Goal: Contribute content: Add original content to the website for others to see

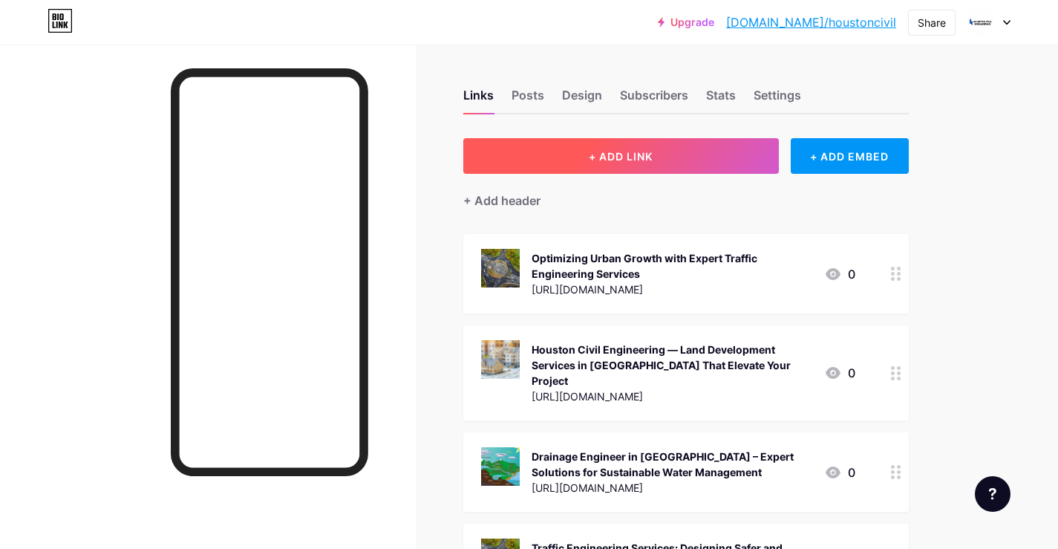
click at [640, 143] on button "+ ADD LINK" at bounding box center [621, 156] width 316 height 36
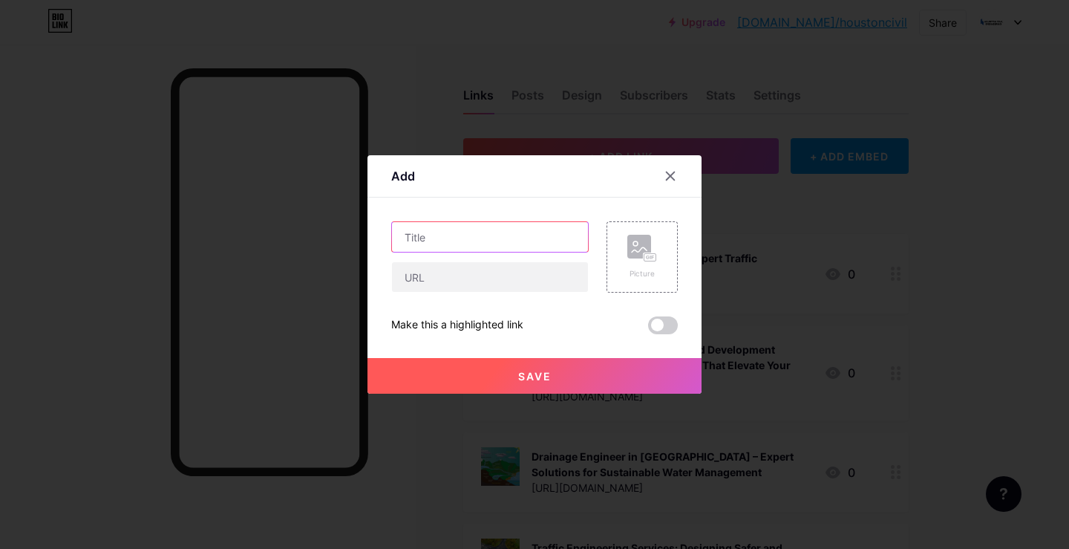
click at [448, 250] on input "text" at bounding box center [490, 237] width 196 height 30
paste input "Traffic Engineering Services in [GEOGRAPHIC_DATA]: Enhancing Mobility and Safety"
type input "Traffic Engineering Services in [GEOGRAPHIC_DATA]: Enhancing Mobility and Safety"
drag, startPoint x: 435, startPoint y: 279, endPoint x: 417, endPoint y: 221, distance: 61.3
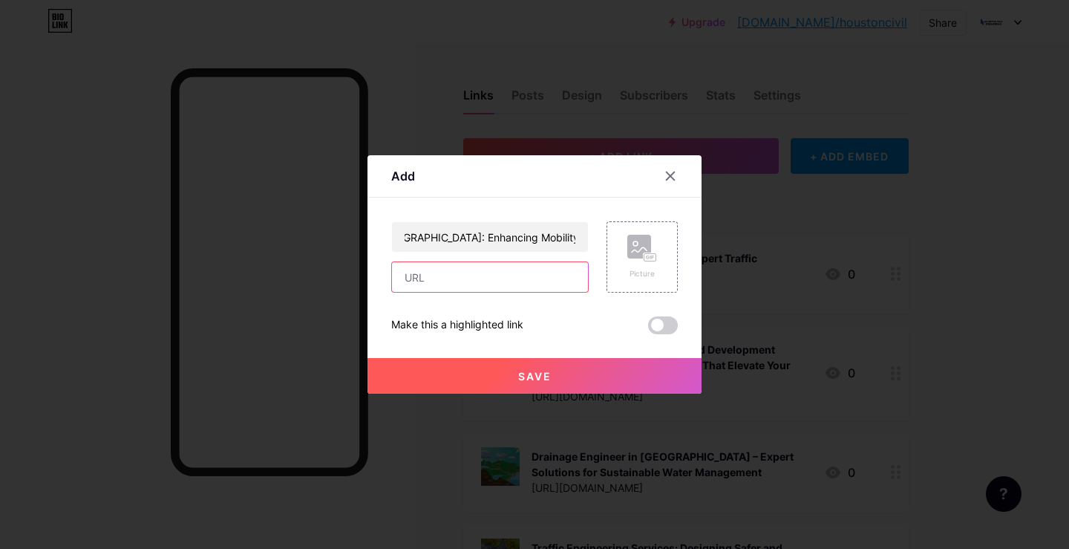
click at [431, 278] on input "text" at bounding box center [490, 277] width 196 height 30
paste input "[URL][DOMAIN_NAME]"
type input "[URL][DOMAIN_NAME]"
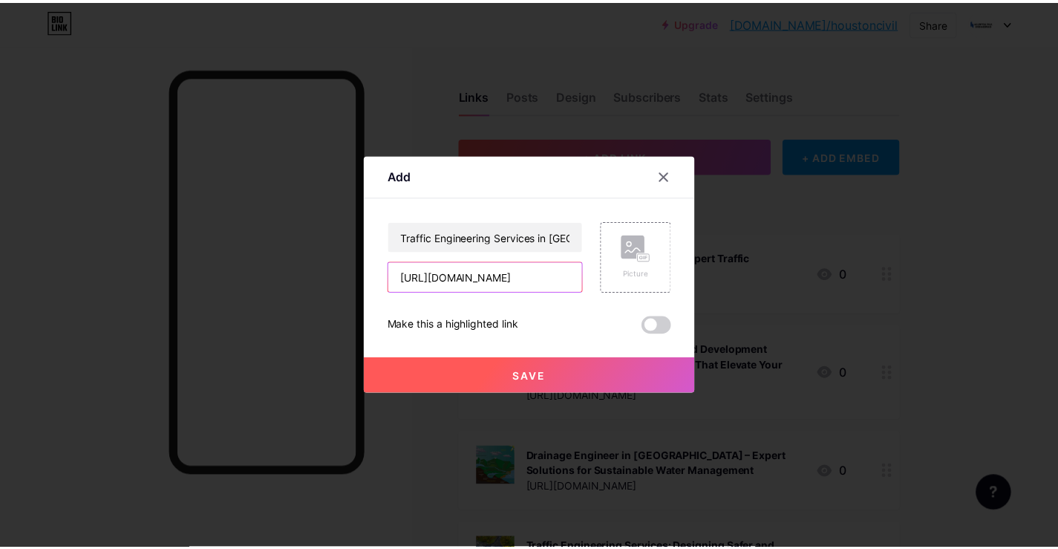
scroll to position [0, 0]
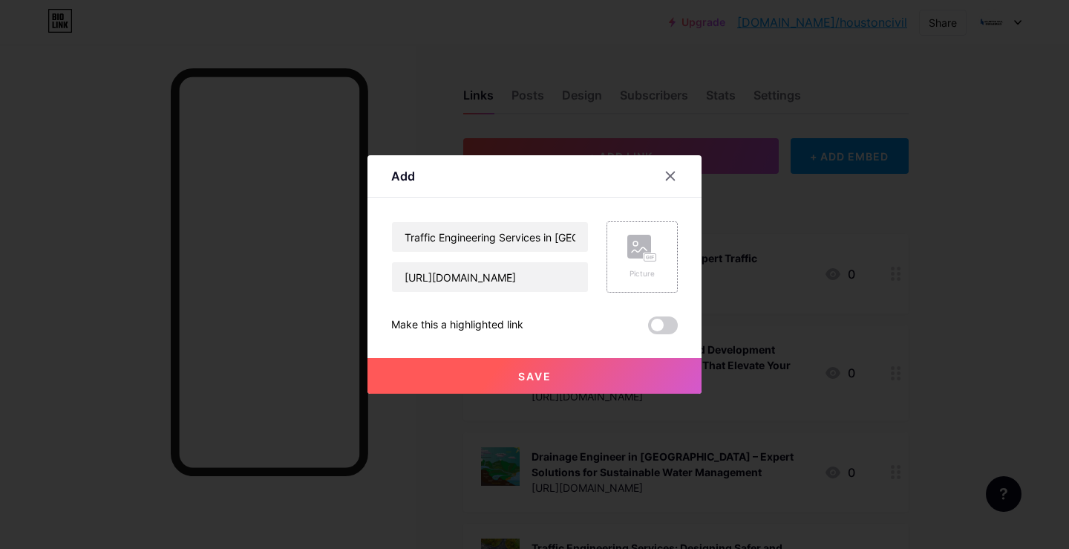
click at [626, 255] on div "Picture" at bounding box center [642, 256] width 71 height 71
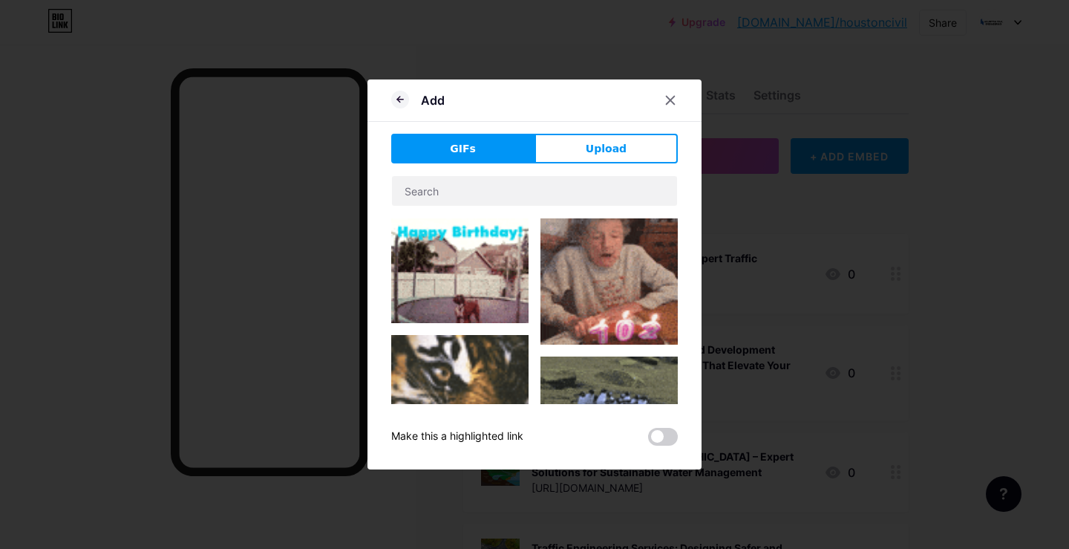
drag, startPoint x: 610, startPoint y: 157, endPoint x: 580, endPoint y: 157, distance: 29.7
click at [610, 160] on button "Upload" at bounding box center [606, 149] width 143 height 30
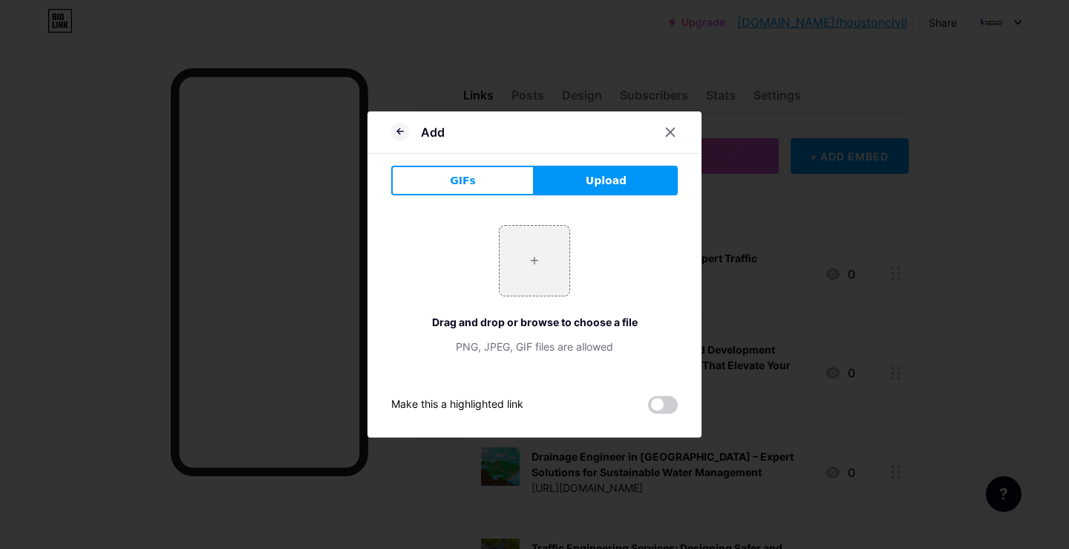
click at [579, 157] on div "Add GIFs Upload Content YouTube Play YouTube video without leaving your page. A…" at bounding box center [535, 274] width 334 height 326
click at [557, 244] on input "file" at bounding box center [535, 261] width 70 height 70
type input "C:\fakepath\0_9AhRhOEZ6M_mgKjg.webp"
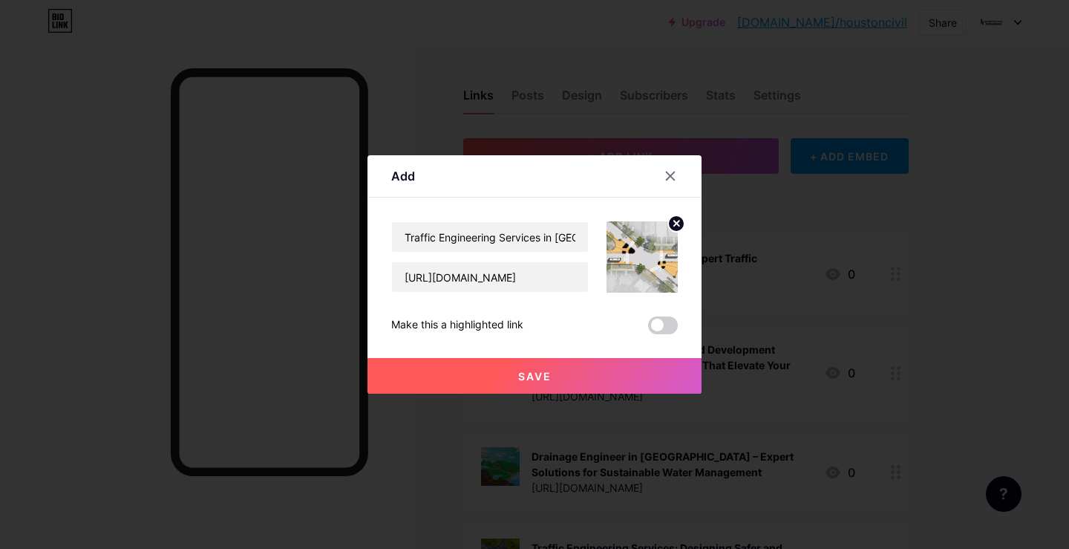
click at [505, 383] on button "Save" at bounding box center [535, 376] width 334 height 36
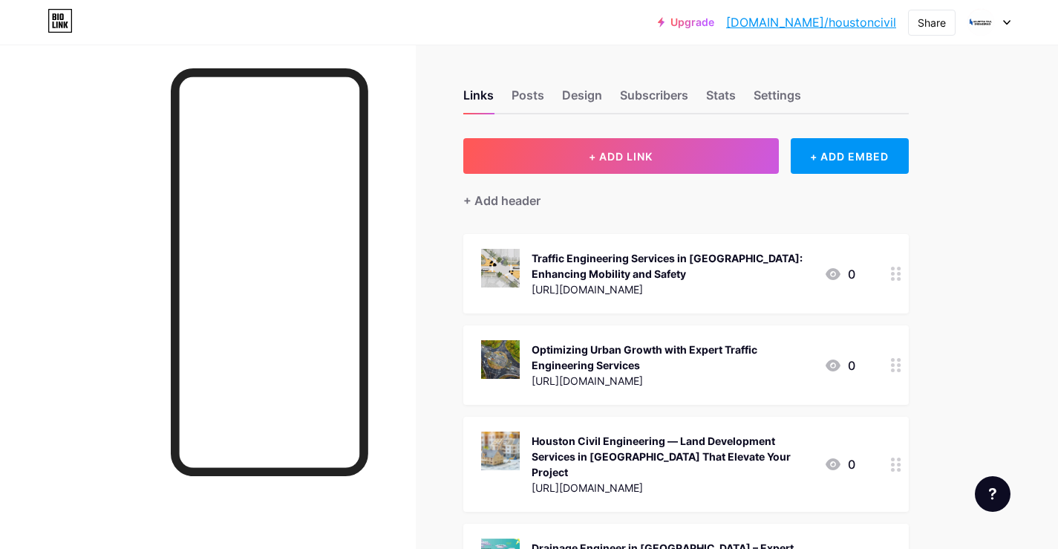
click at [813, 17] on link "[DOMAIN_NAME]/houstoncivil" at bounding box center [811, 22] width 170 height 18
